Goal: Task Accomplishment & Management: Use online tool/utility

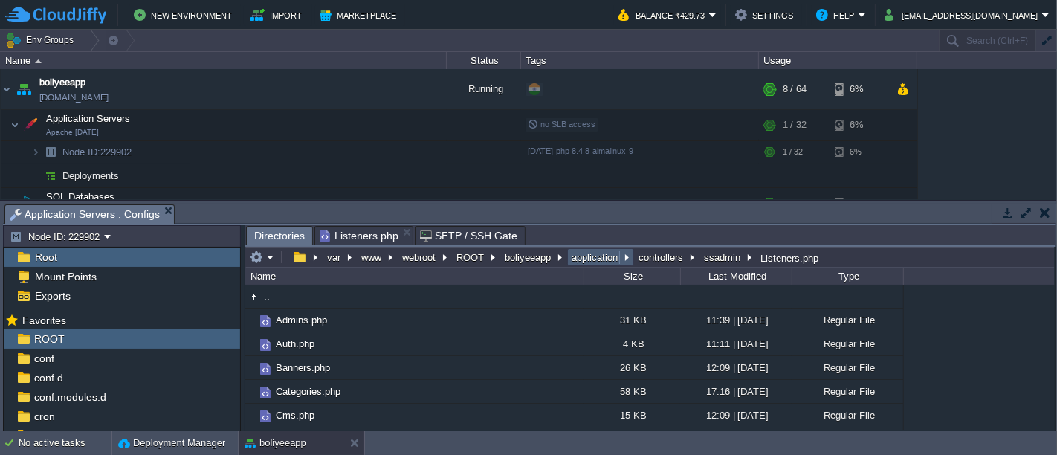
scroll to position [195, 0]
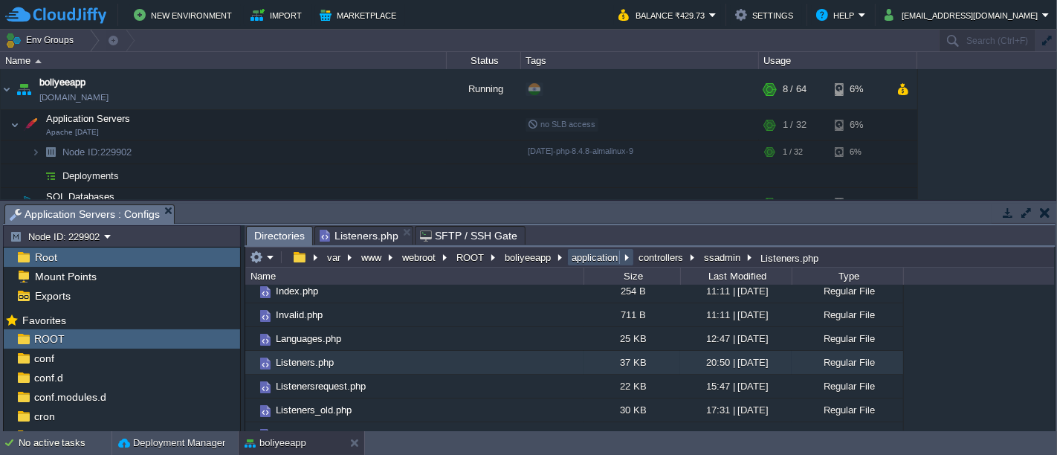
click at [588, 262] on button "application" at bounding box center [595, 256] width 52 height 13
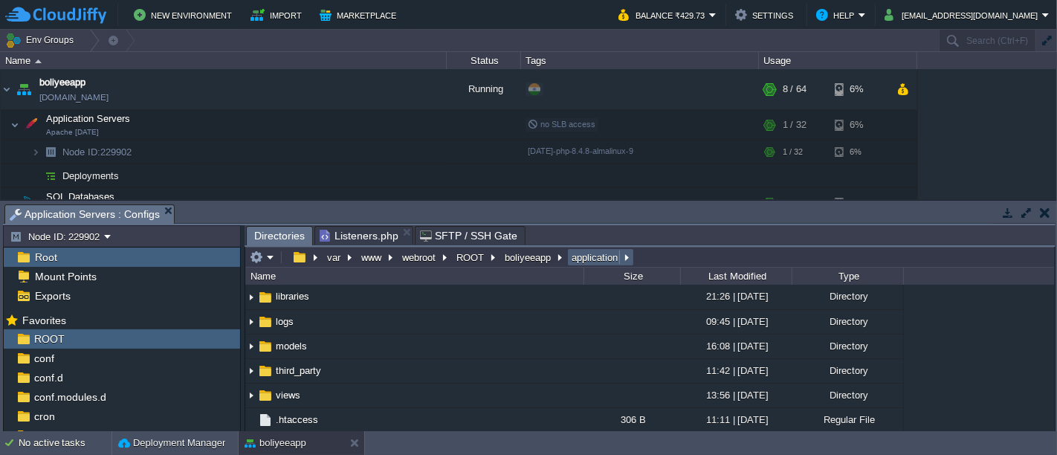
scroll to position [0, 0]
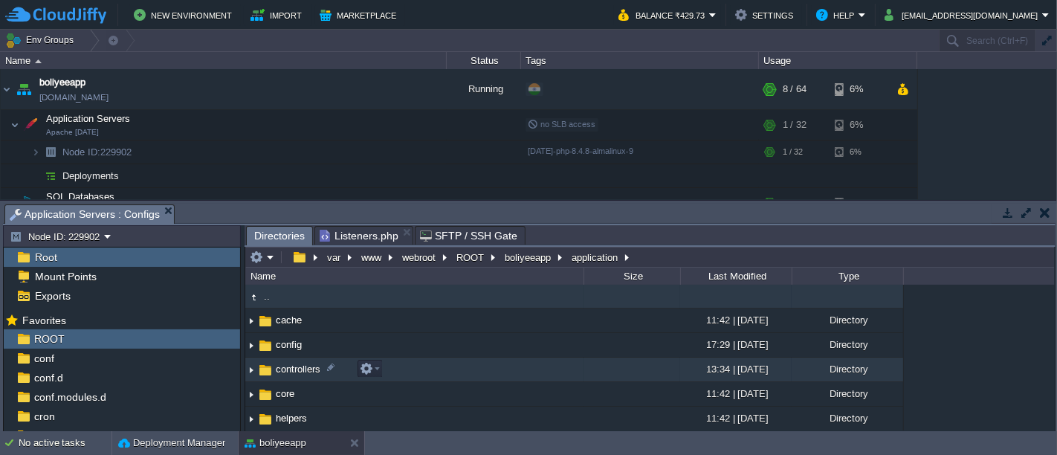
click at [392, 370] on td "controllers" at bounding box center [414, 369] width 338 height 25
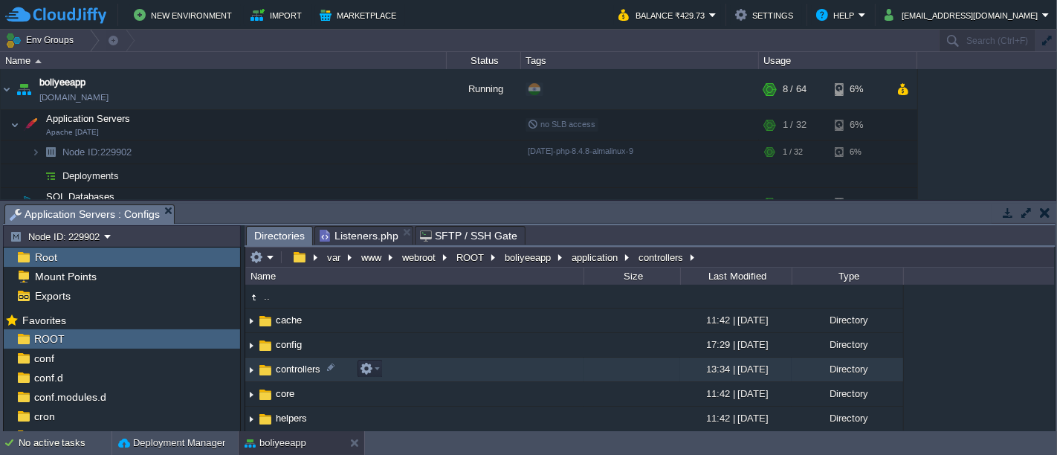
click at [392, 370] on td "controllers" at bounding box center [414, 369] width 338 height 25
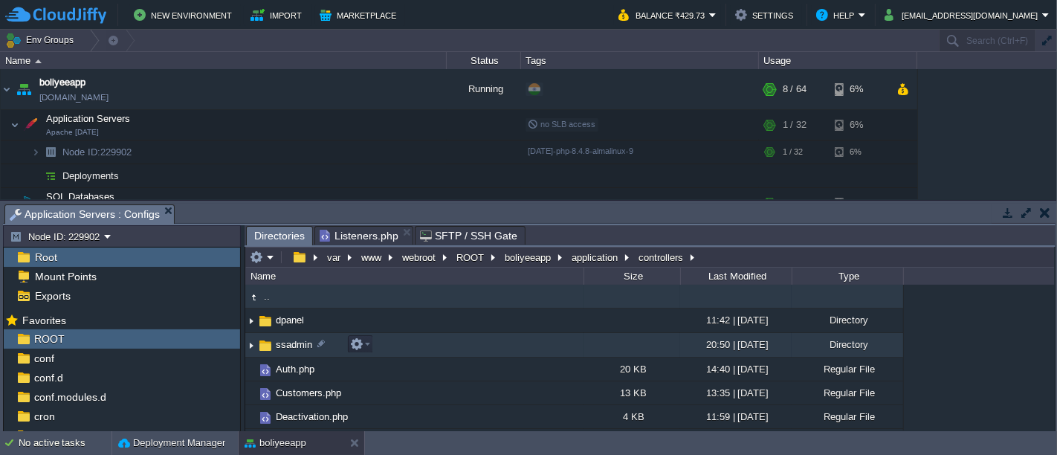
click at [384, 346] on td "ssadmin" at bounding box center [414, 345] width 338 height 25
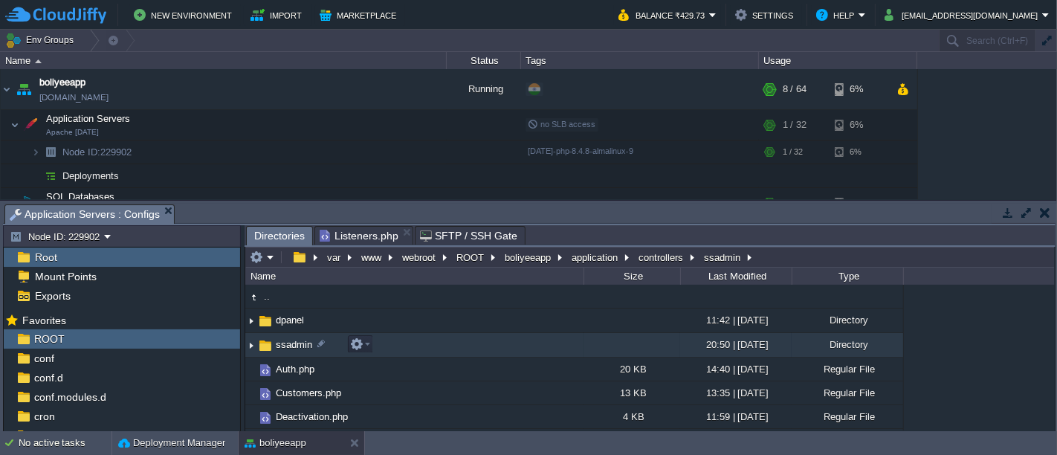
click at [384, 346] on td "ssadmin" at bounding box center [414, 345] width 338 height 25
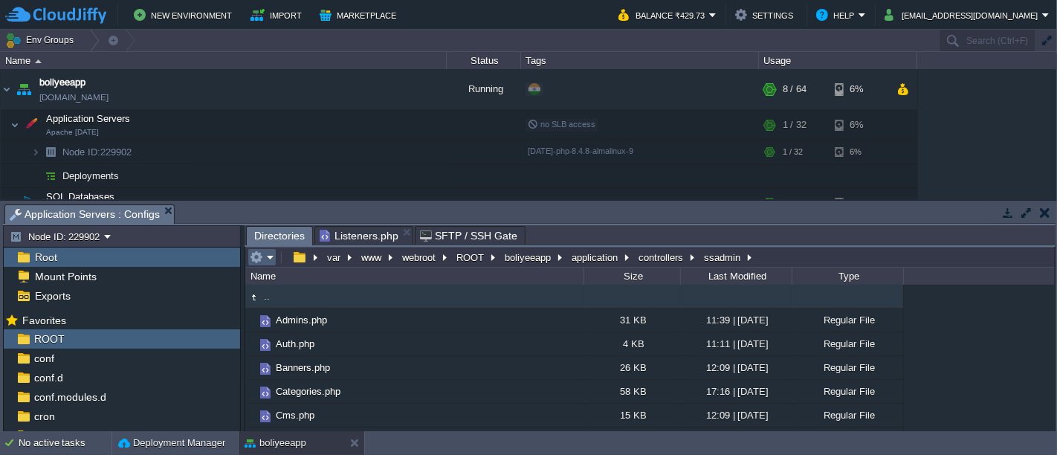
click at [271, 257] on em at bounding box center [262, 256] width 25 height 13
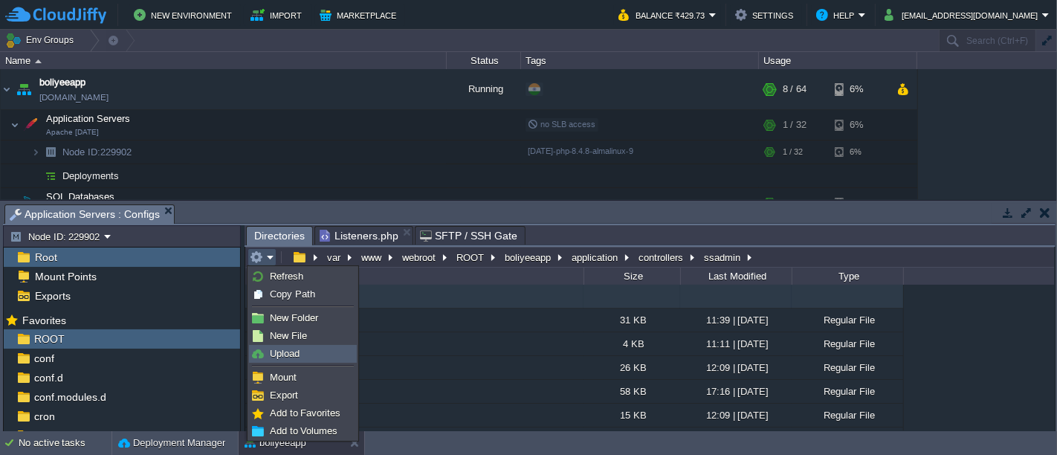
click at [303, 349] on link "Upload" at bounding box center [303, 354] width 106 height 16
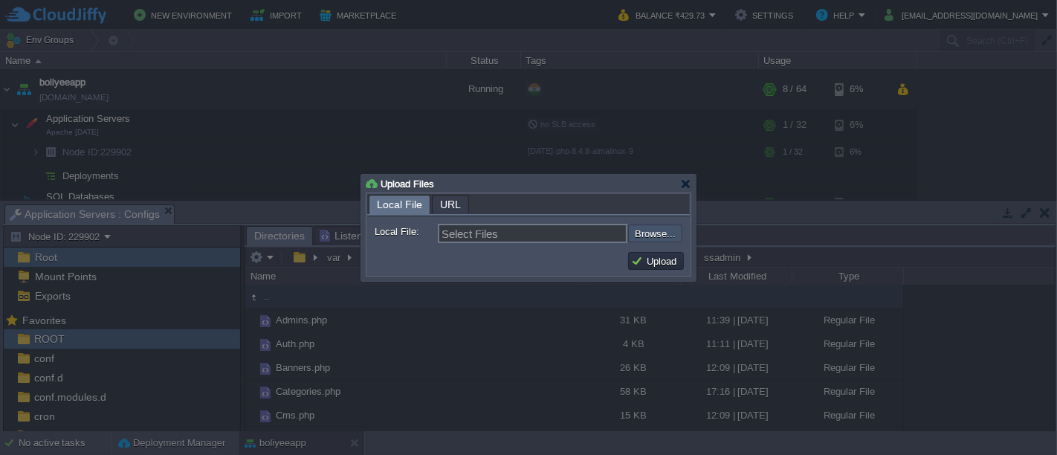
click at [643, 234] on input "file" at bounding box center [588, 232] width 188 height 17
type input "C:\fakepath\Chathistory.php"
type input "Chathistory.php"
click at [664, 262] on button "Upload" at bounding box center [656, 260] width 50 height 13
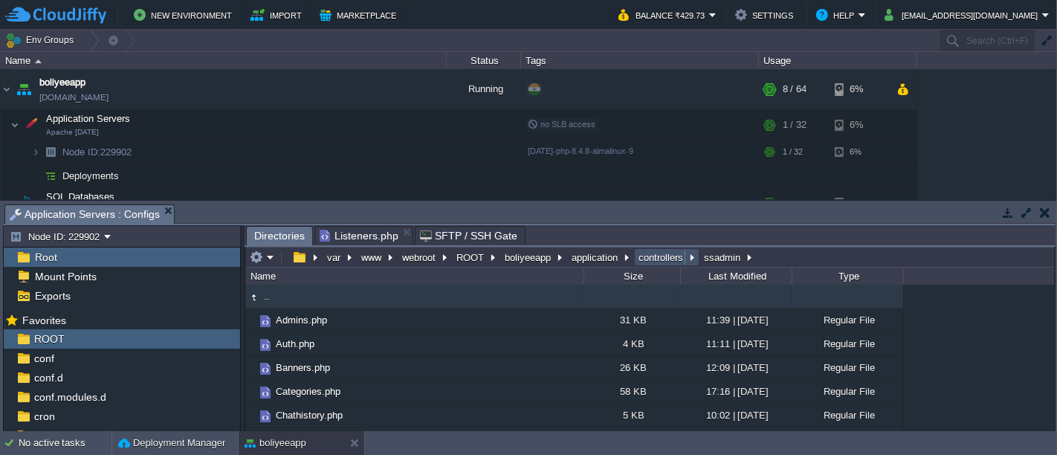
click at [640, 258] on button "controllers" at bounding box center [661, 256] width 51 height 13
click at [585, 253] on button "application" at bounding box center [595, 256] width 52 height 13
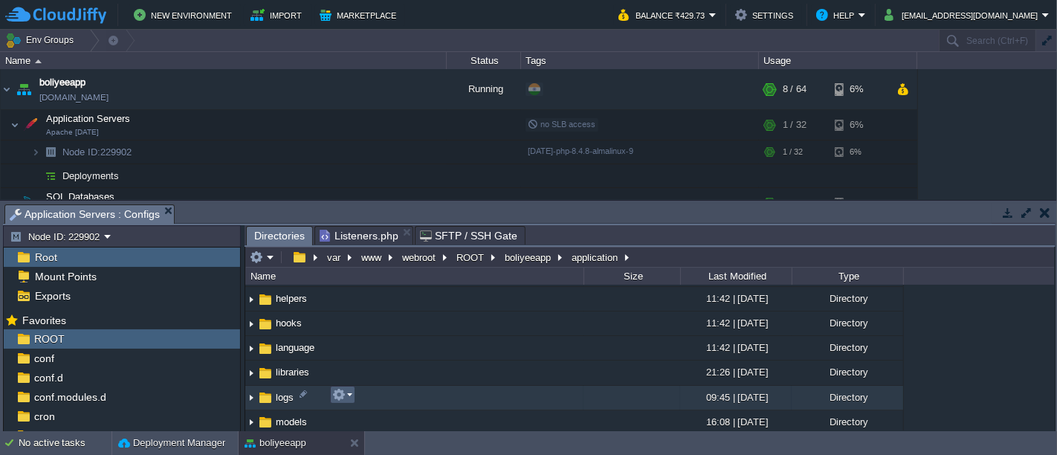
scroll to position [140, 0]
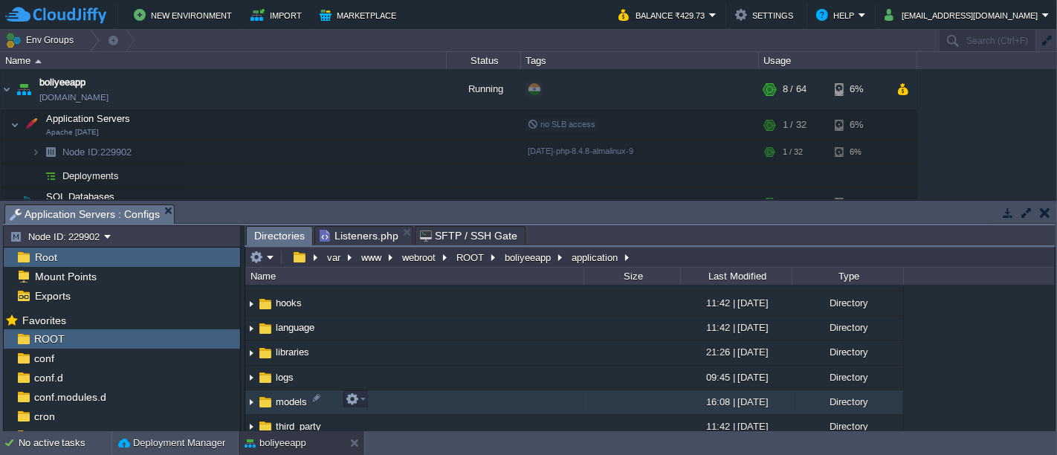
click at [381, 399] on td "models" at bounding box center [414, 402] width 338 height 25
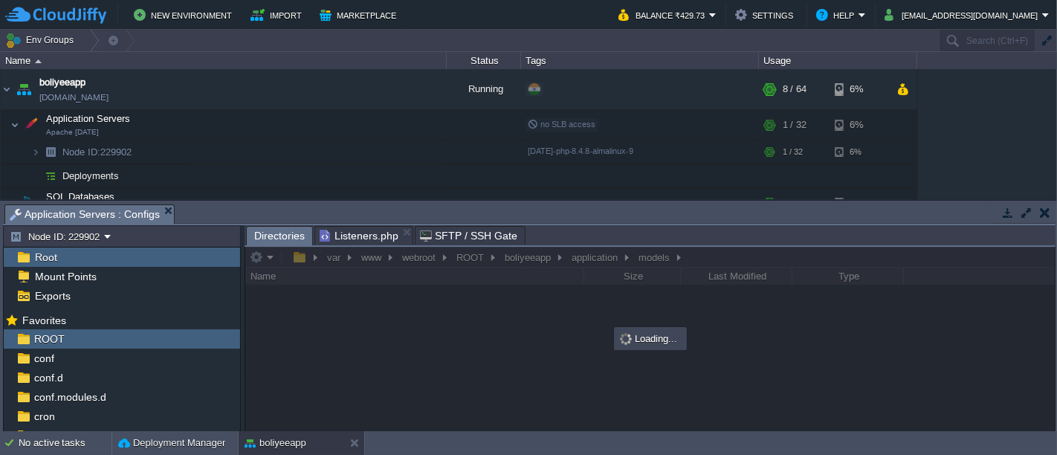
scroll to position [0, 0]
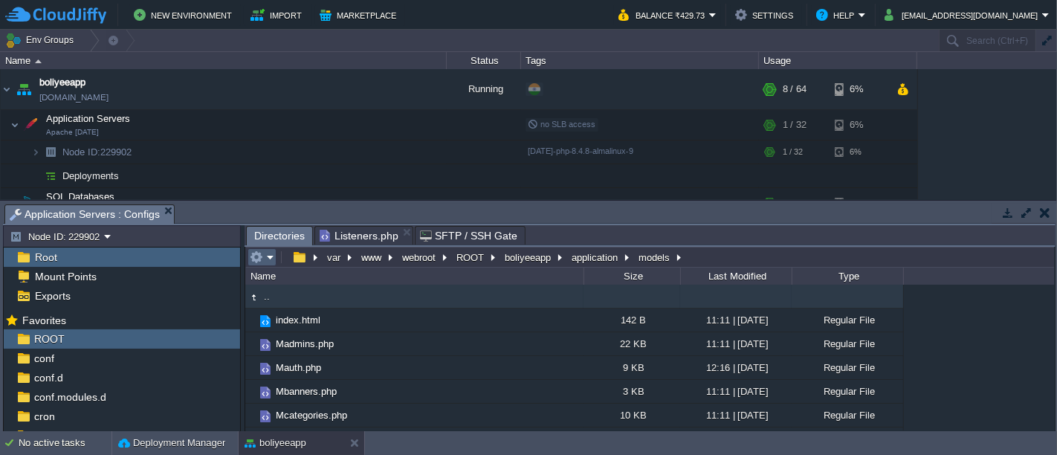
click at [265, 257] on em at bounding box center [262, 256] width 25 height 13
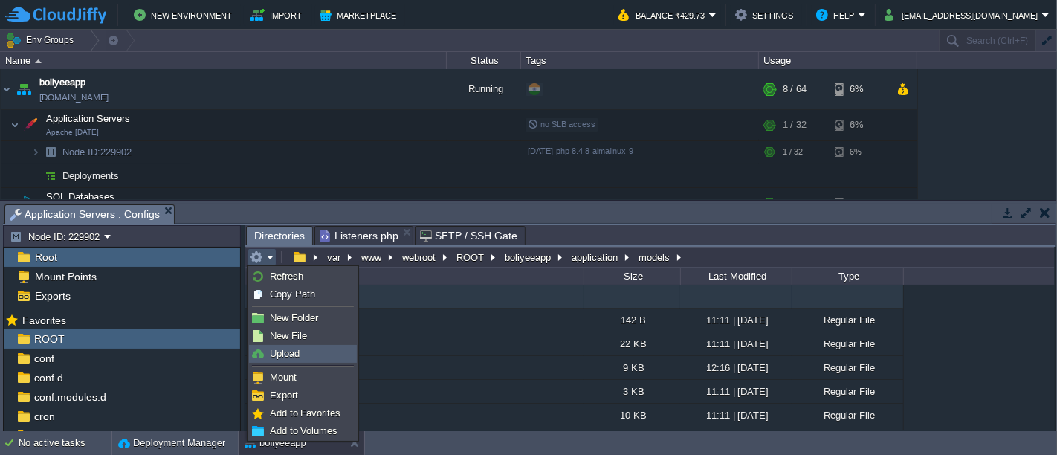
click at [295, 348] on span "Upload" at bounding box center [285, 353] width 30 height 11
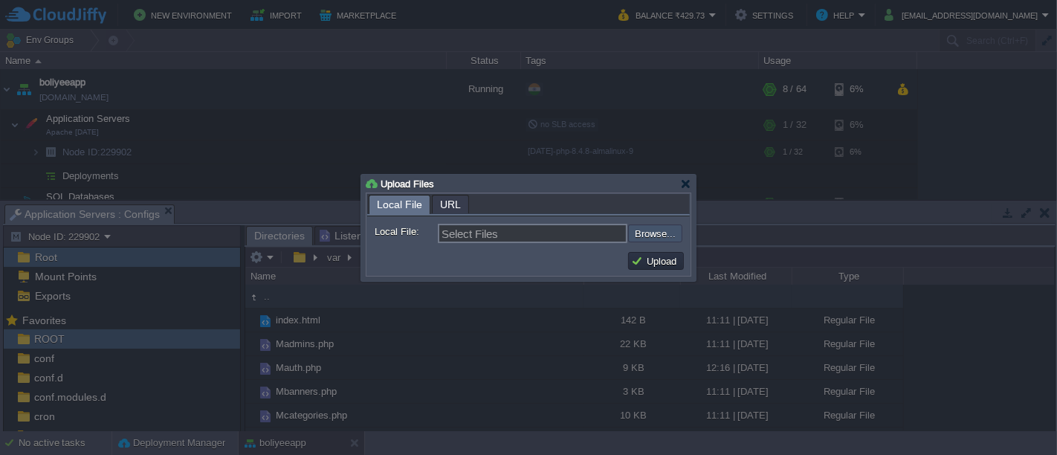
click at [654, 234] on input "file" at bounding box center [588, 232] width 188 height 17
type input "C:\fakepath\Mchathistory.php"
type input "Mchathistory.php"
click at [659, 258] on button "Upload" at bounding box center [656, 260] width 50 height 13
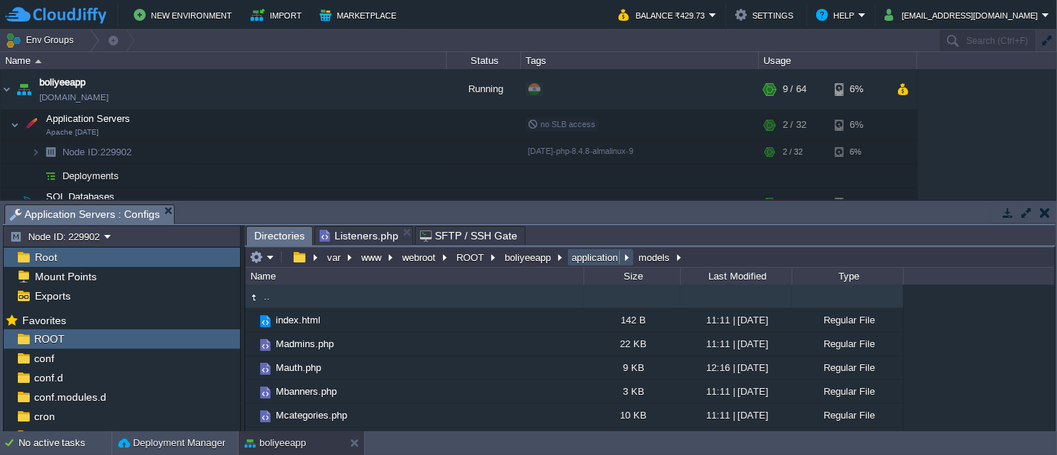
click at [592, 255] on button "application" at bounding box center [595, 256] width 52 height 13
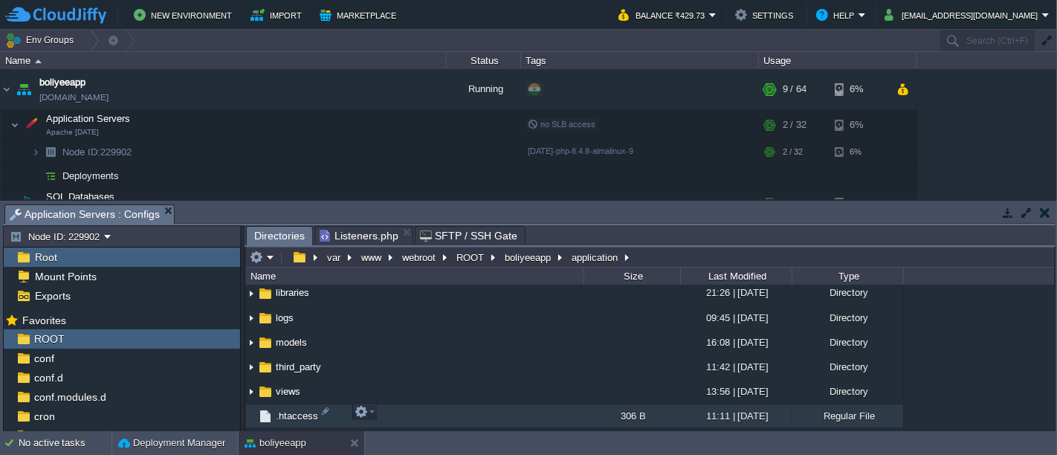
scroll to position [216, 0]
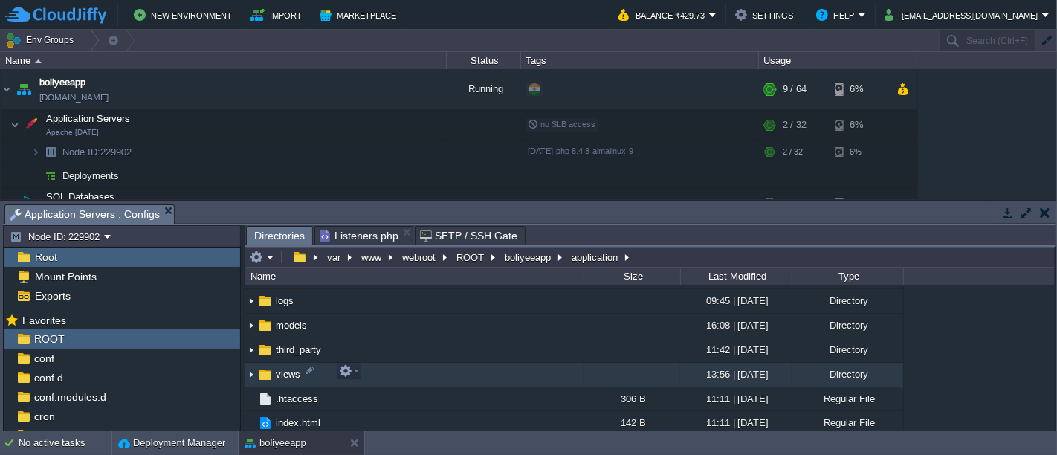
click at [403, 363] on td "views" at bounding box center [414, 375] width 338 height 25
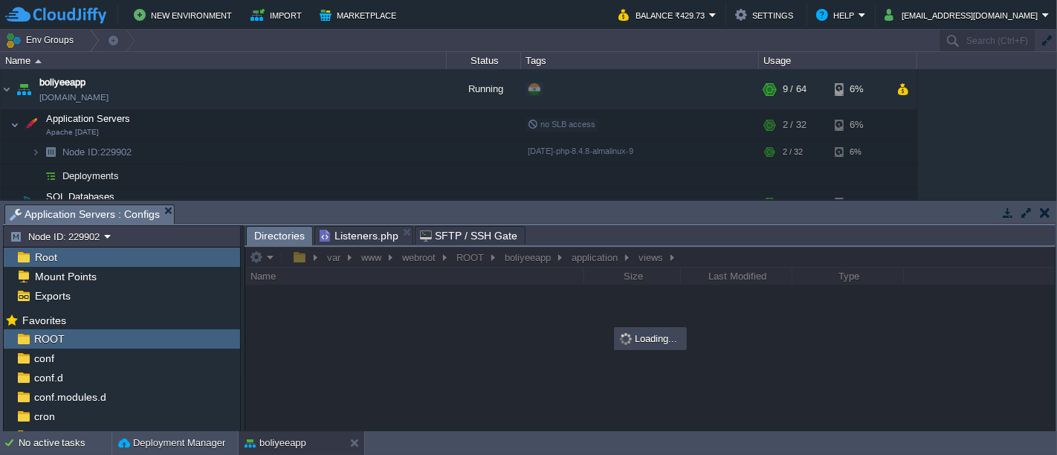
scroll to position [0, 0]
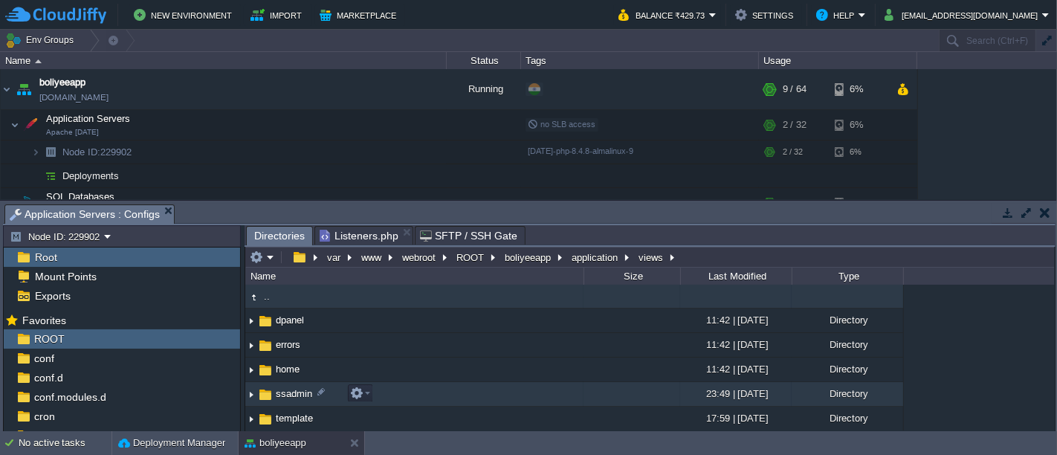
click at [378, 392] on td "ssadmin" at bounding box center [414, 394] width 338 height 25
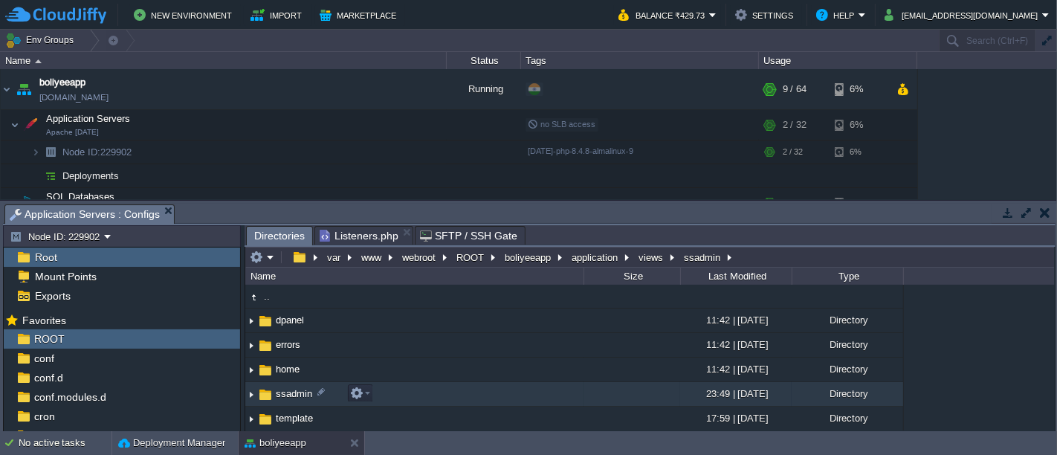
click at [378, 392] on td "ssadmin" at bounding box center [414, 394] width 338 height 25
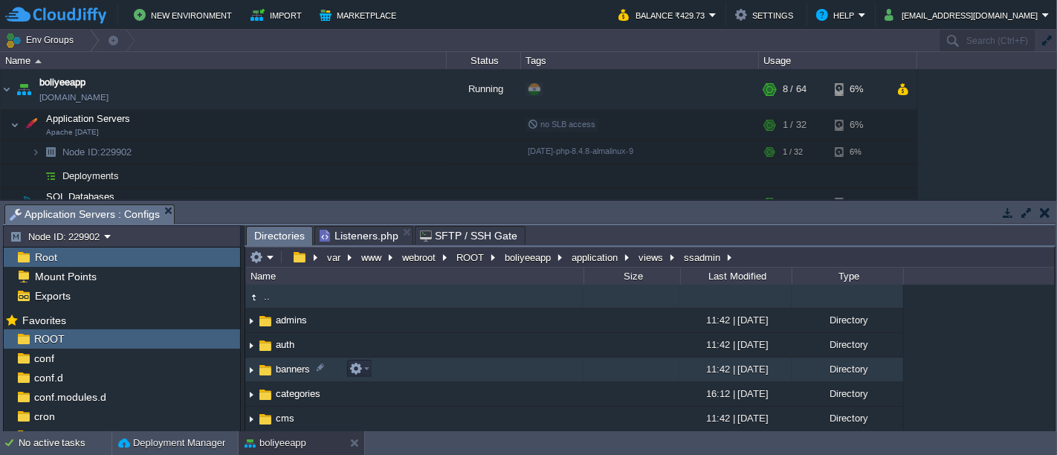
click at [377, 368] on td "banners" at bounding box center [414, 369] width 338 height 25
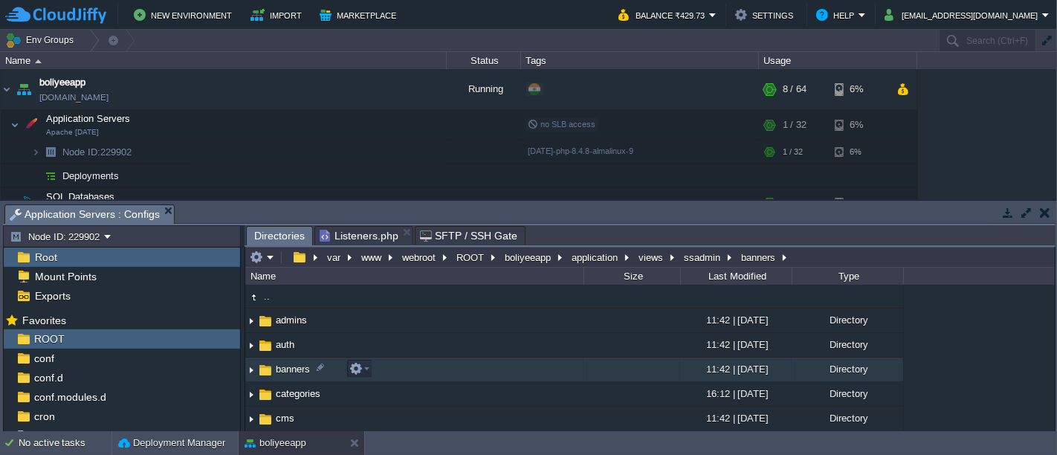
click at [377, 368] on td "banners" at bounding box center [414, 369] width 338 height 25
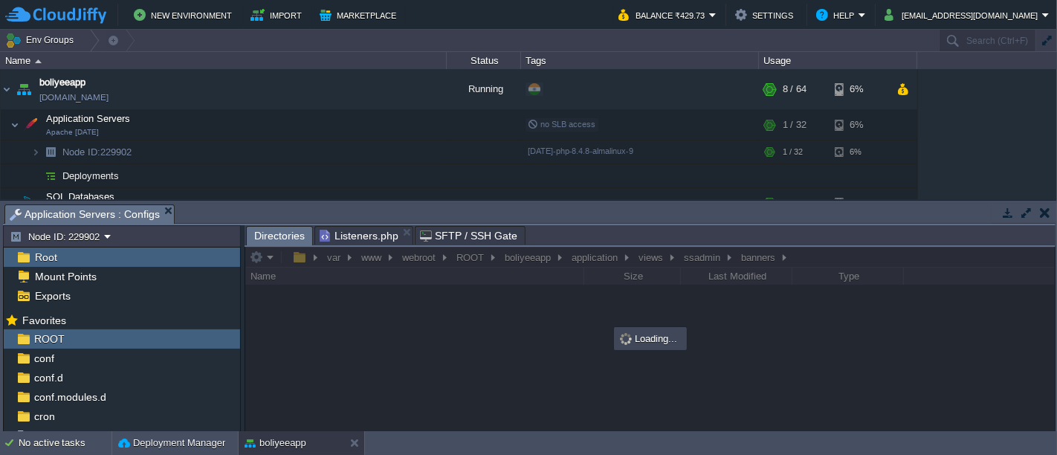
click at [684, 252] on div at bounding box center [649, 339] width 809 height 184
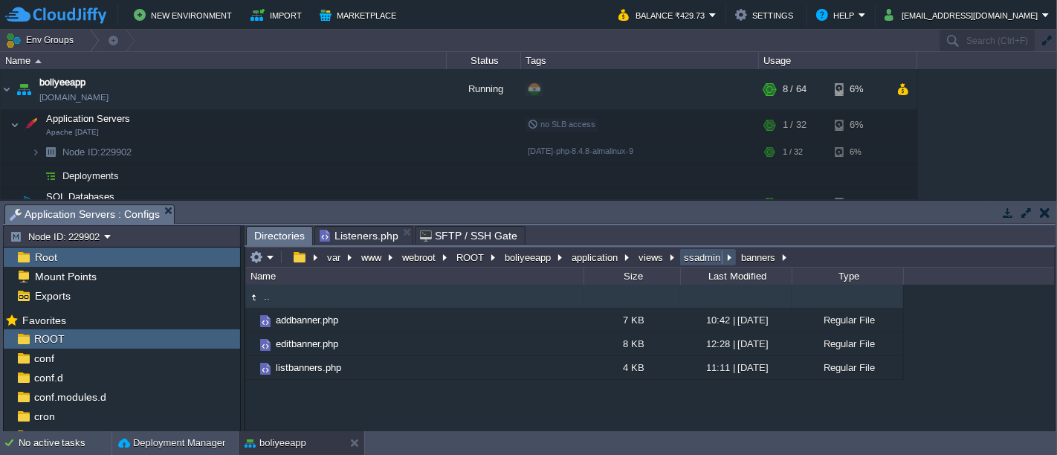
click at [684, 253] on button "ssadmin" at bounding box center [703, 256] width 42 height 13
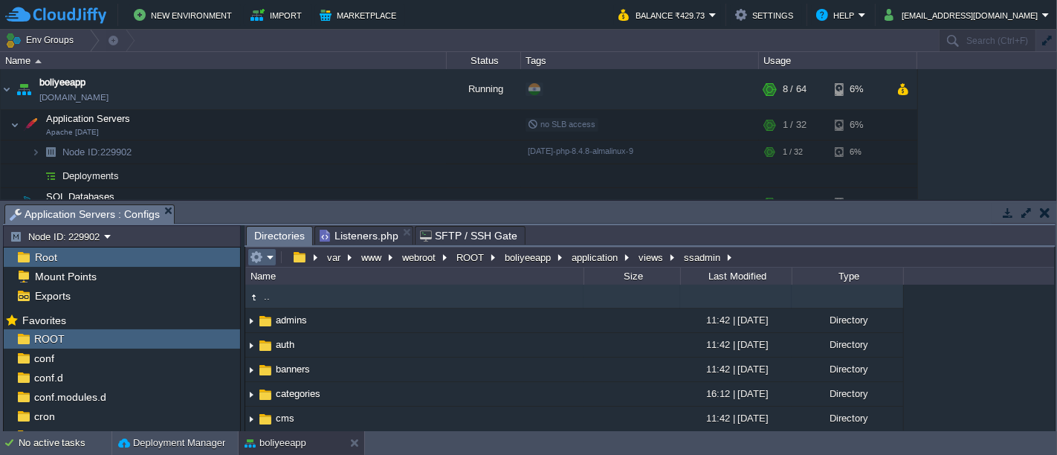
click at [265, 259] on em at bounding box center [262, 256] width 25 height 13
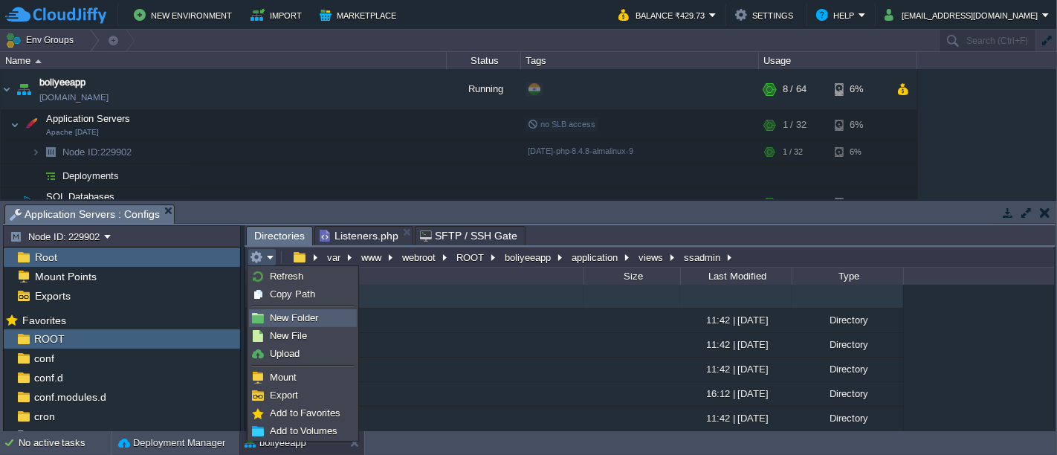
click at [301, 320] on span "New Folder" at bounding box center [294, 317] width 48 height 11
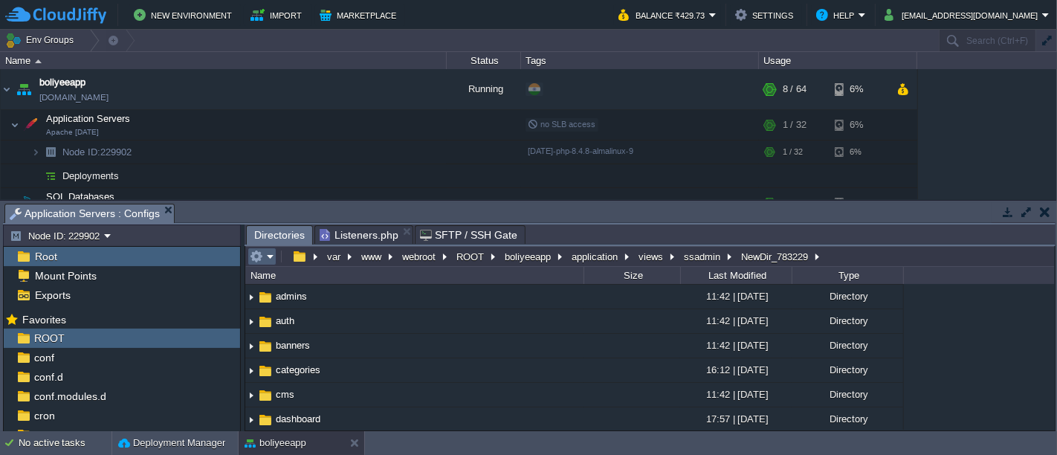
click at [265, 251] on em at bounding box center [262, 256] width 25 height 13
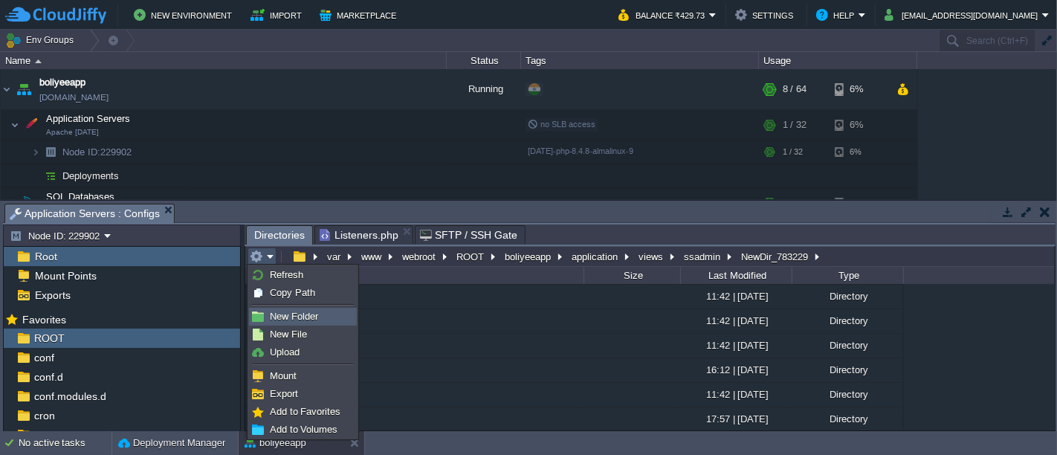
click at [298, 320] on span "New Folder" at bounding box center [294, 316] width 48 height 11
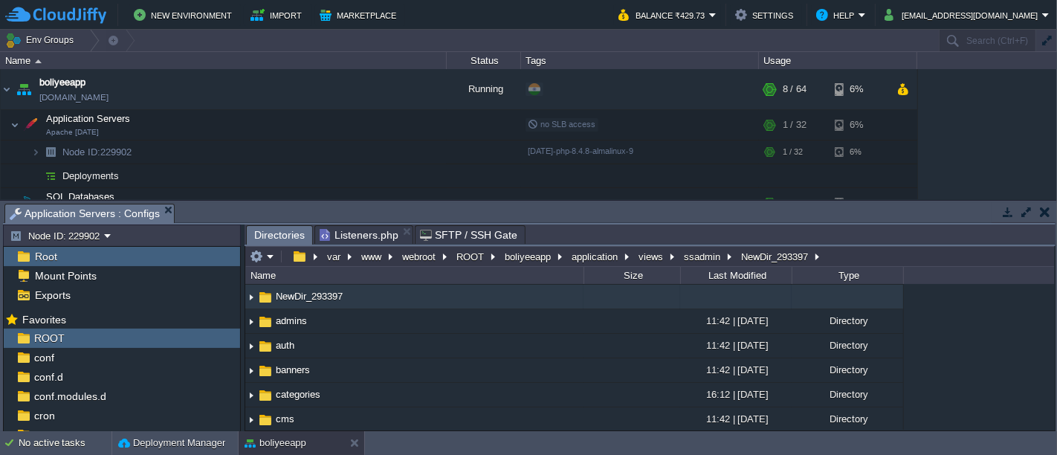
scroll to position [23, 0]
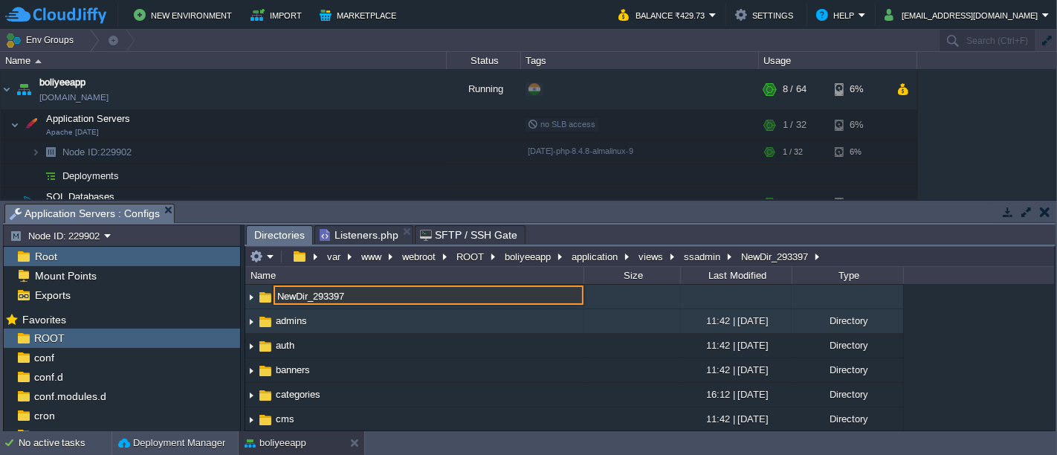
paste input "chathistory"
type input "chathistory"
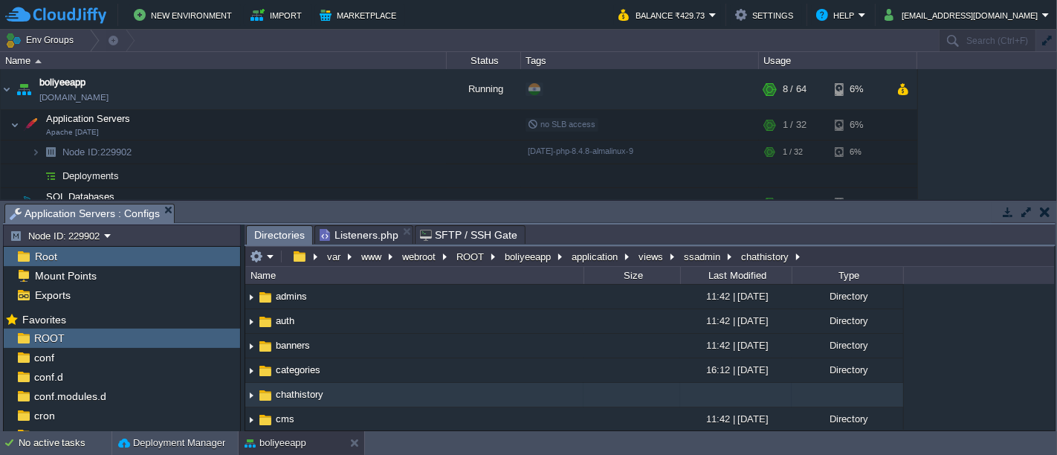
click at [374, 390] on td "chathistory" at bounding box center [414, 395] width 338 height 25
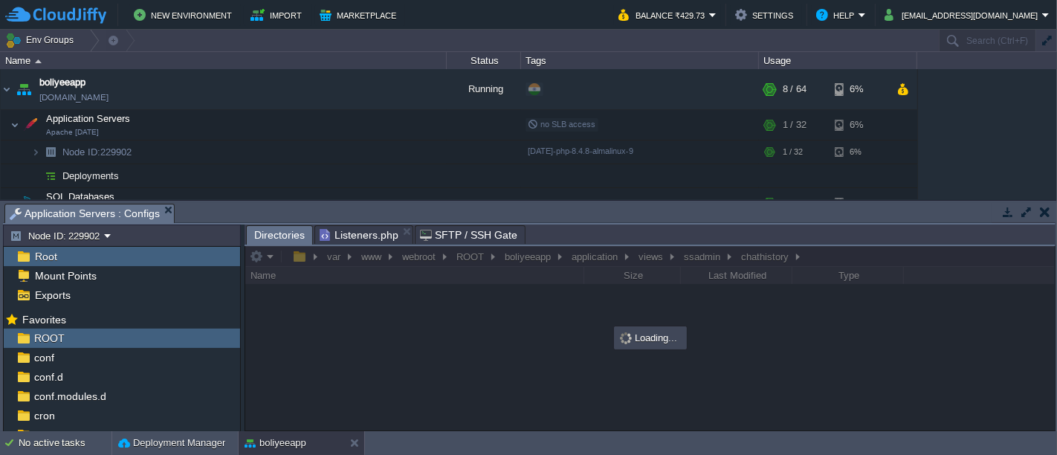
scroll to position [0, 0]
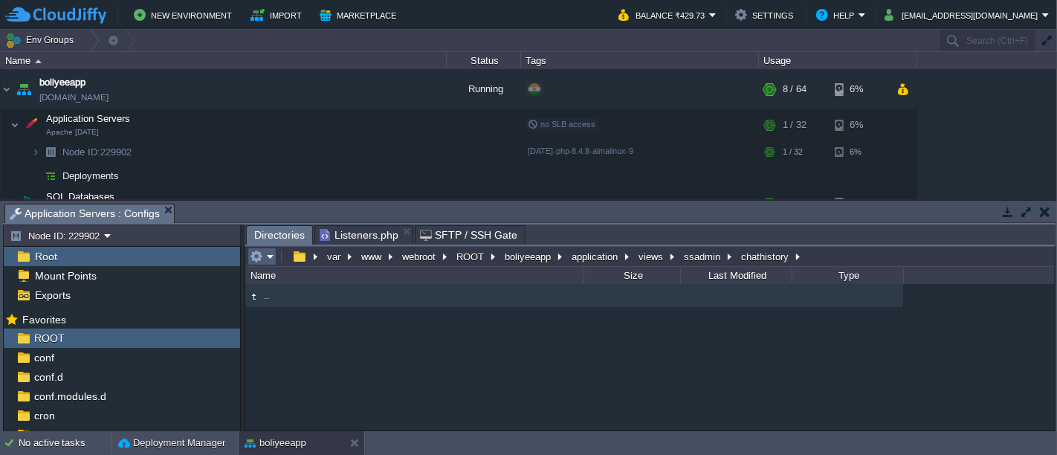
click at [269, 255] on em at bounding box center [262, 256] width 25 height 13
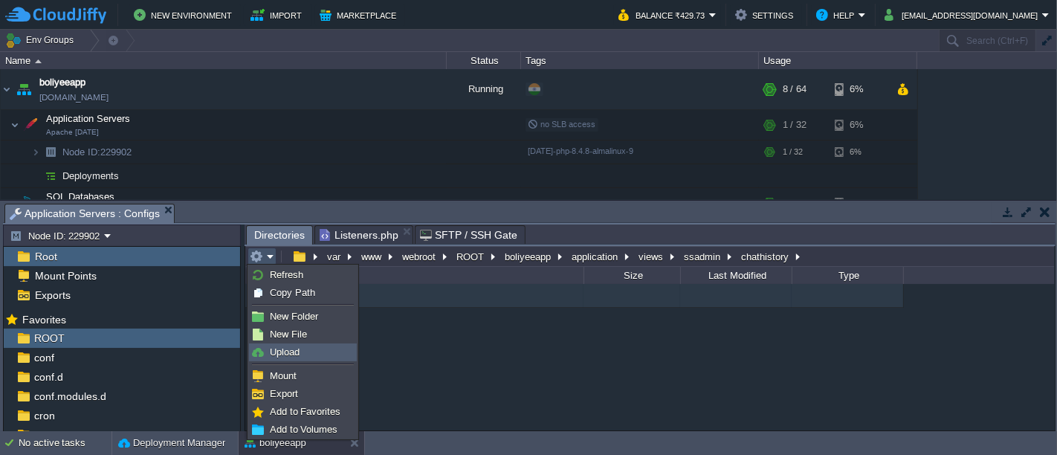
click at [323, 347] on link "Upload" at bounding box center [303, 352] width 106 height 16
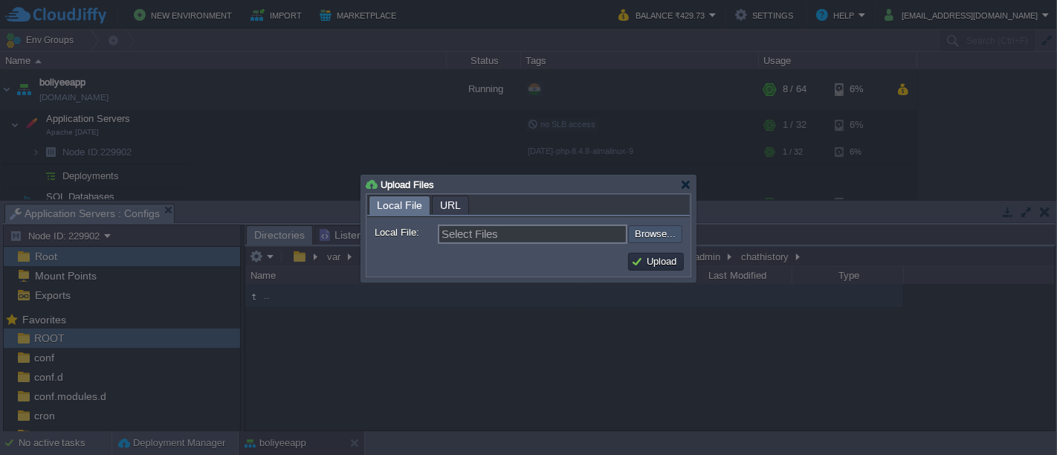
click at [639, 235] on input "file" at bounding box center [588, 233] width 188 height 17
type input "C:\fakepath\listchathistory.php"
type input "listchathistory.php"
click at [655, 265] on button "Upload" at bounding box center [656, 261] width 50 height 13
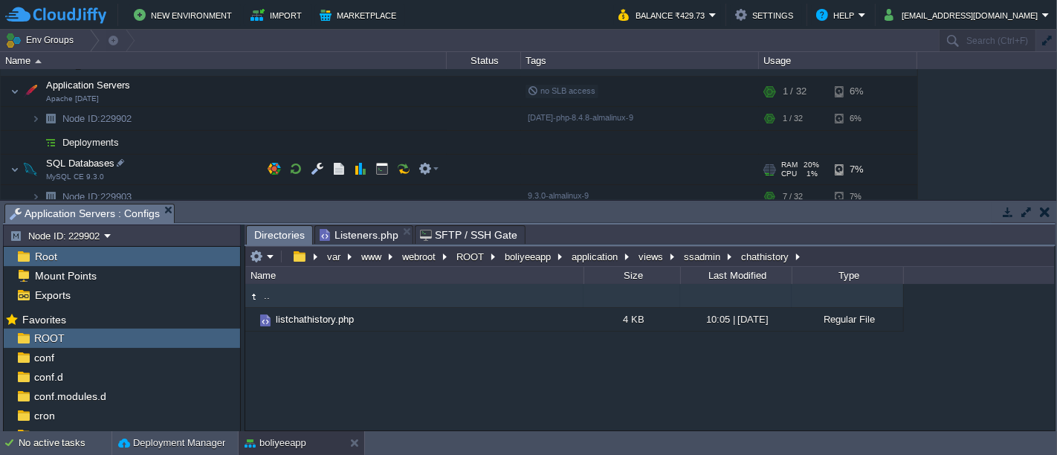
scroll to position [42, 0]
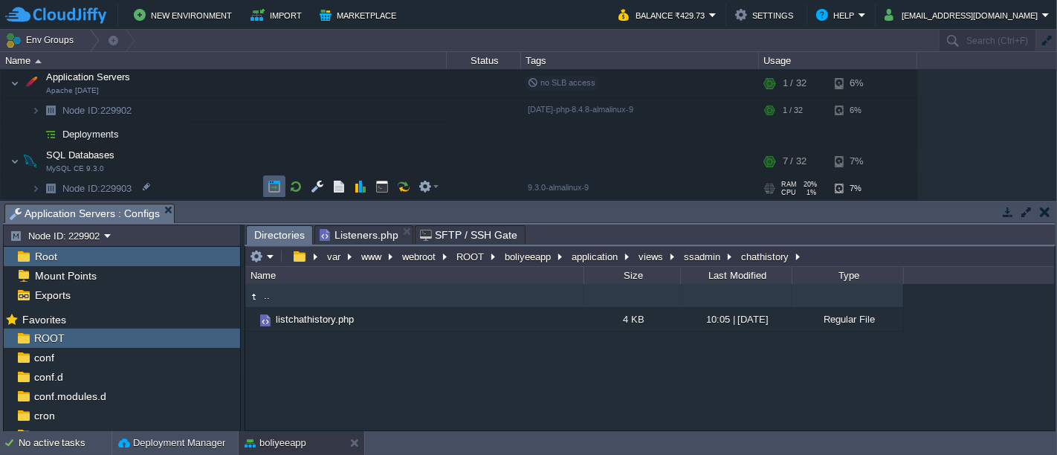
click at [273, 194] on td at bounding box center [274, 186] width 22 height 22
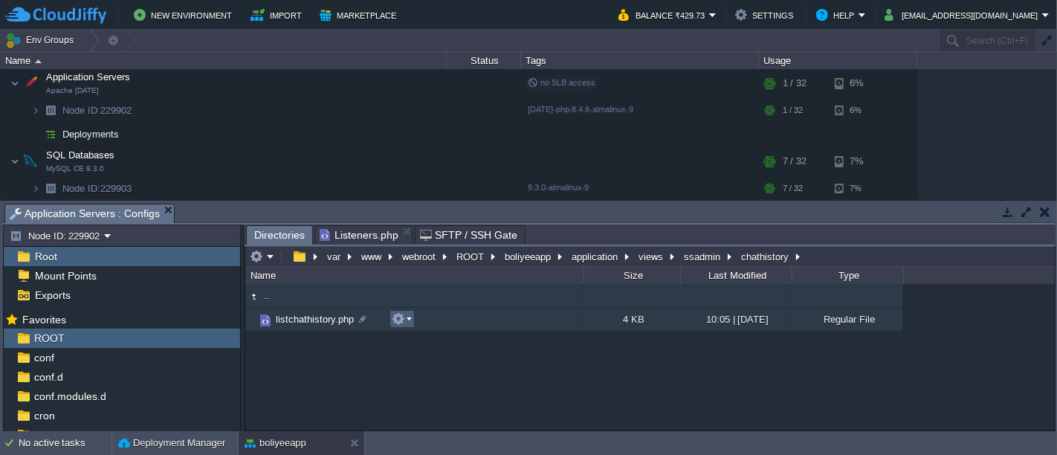
click at [409, 313] on em at bounding box center [402, 318] width 20 height 13
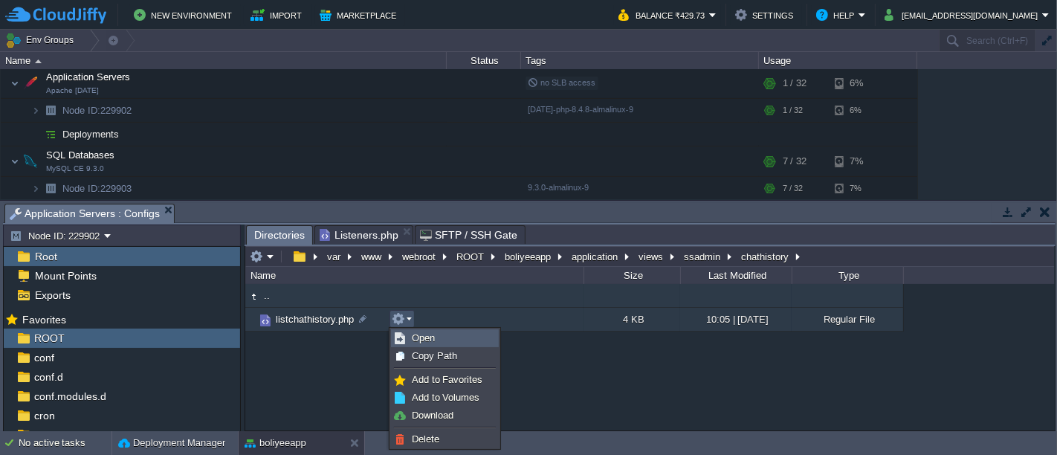
click at [459, 340] on link "Open" at bounding box center [445, 338] width 106 height 16
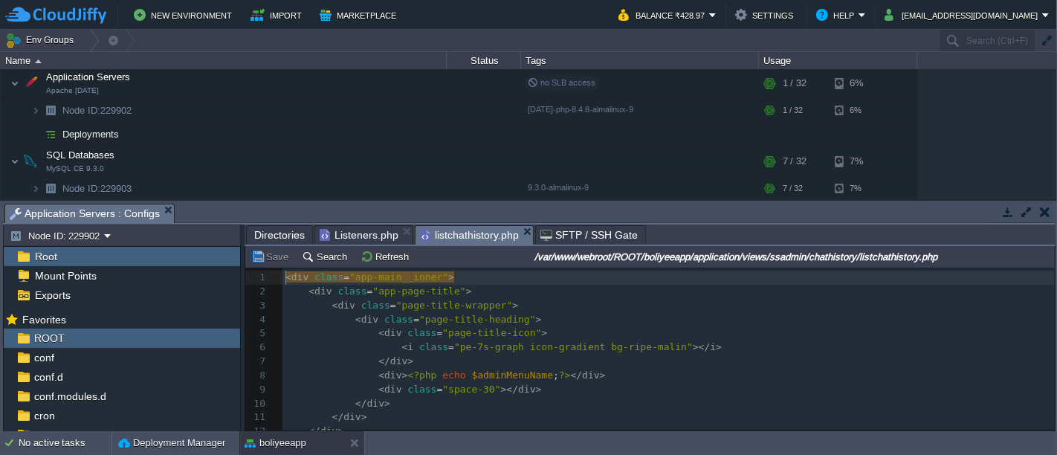
scroll to position [4, 0]
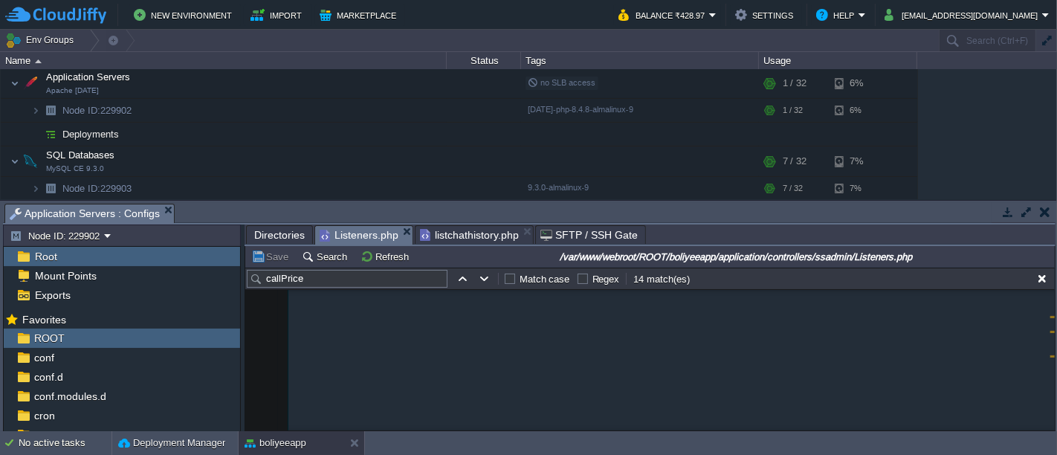
click at [355, 226] on span "Listeners.php" at bounding box center [359, 235] width 79 height 19
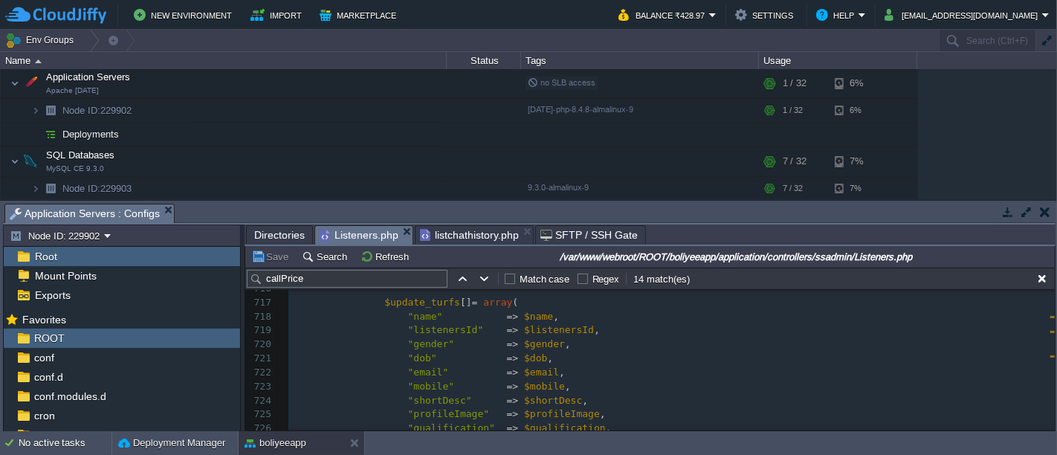
scroll to position [0, 0]
click at [557, 339] on div "xxxxxxxxxx $callNightPrice = $data [ 'callNightPrice' ] = $this -> input -> pos…" at bounding box center [671, 315] width 766 height 491
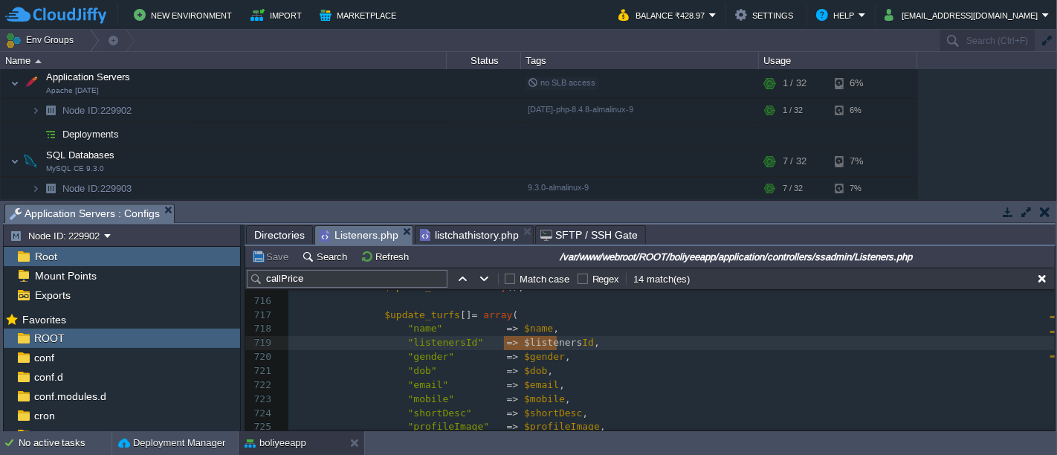
type textarea "listeners"
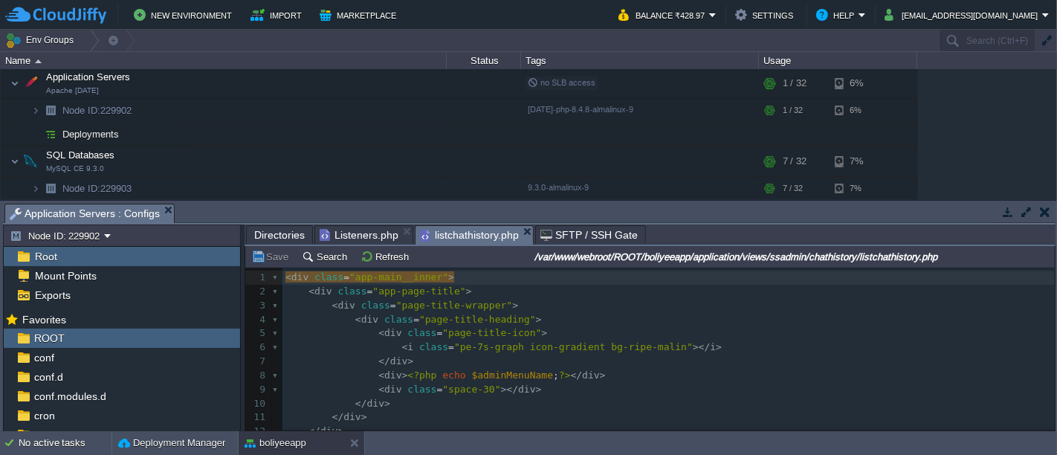
click at [461, 233] on span "listchathistory.php" at bounding box center [469, 235] width 99 height 19
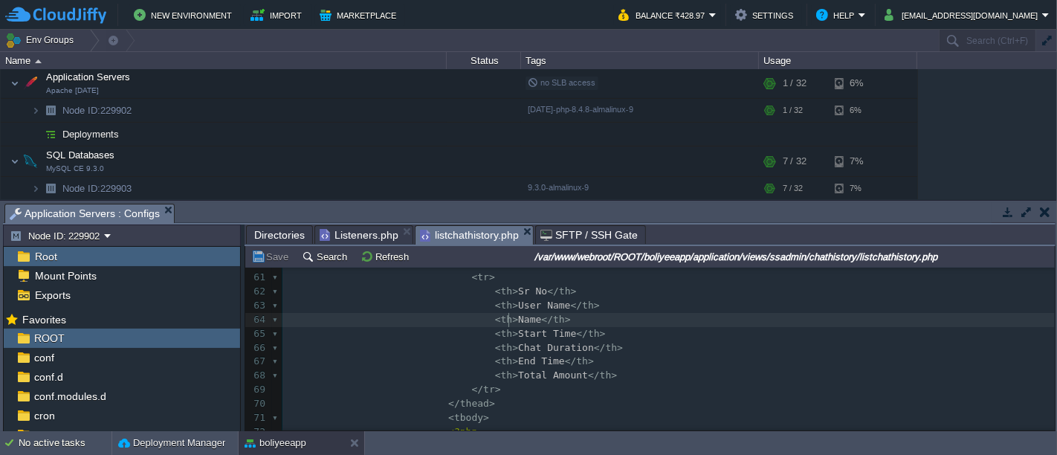
click at [510, 320] on div "106 < div class = "app-main__inner" > 50 </ div > 51 </ div > 52 < div class = …" at bounding box center [668, 355] width 772 height 476
paste textarea
type textarea "L"
click at [273, 251] on button "Save" at bounding box center [272, 256] width 42 height 13
click at [546, 320] on div "xxxxxxxxxx < div class = "app-main__inner" > 50 </ div > 51 </ div > 52 < div c…" at bounding box center [668, 355] width 772 height 476
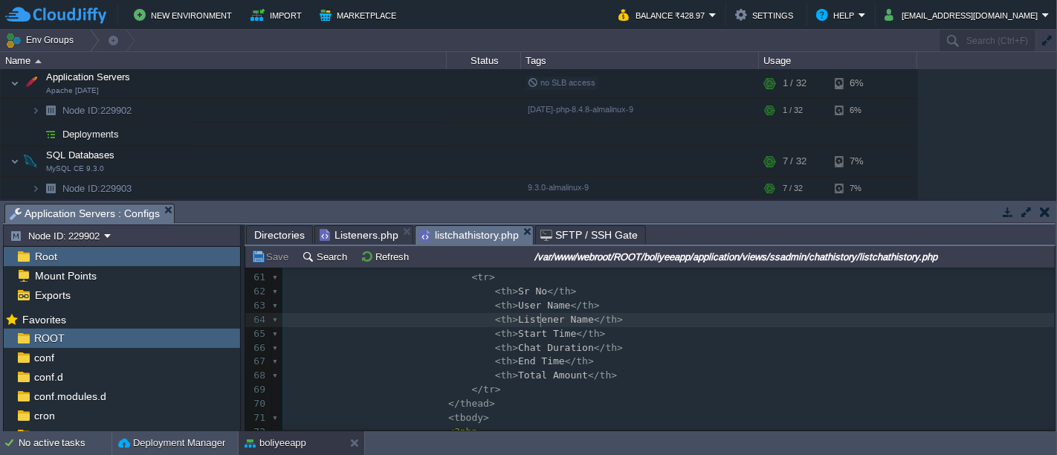
type textarea "Listener"
